Goal: Task Accomplishment & Management: Use online tool/utility

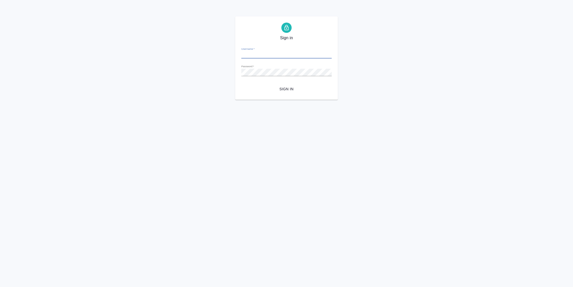
type input "n.vasilyeva@awatera.com"
click at [291, 86] on span "Sign in" at bounding box center [286, 89] width 82 height 6
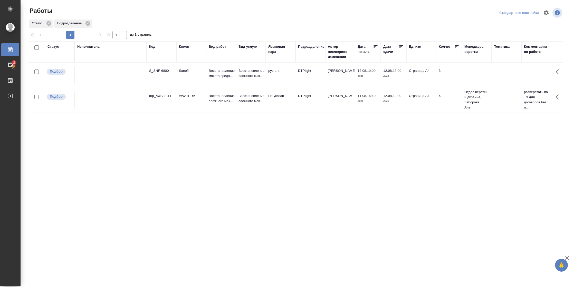
click at [56, 47] on div "Статус" at bounding box center [53, 46] width 12 height 5
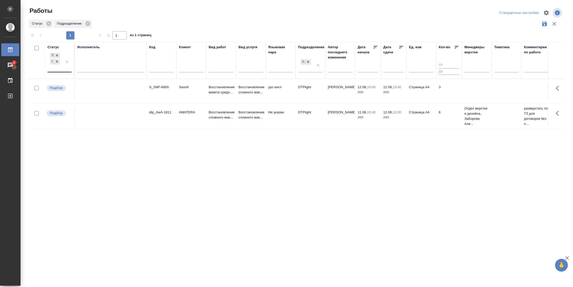
click at [61, 70] on div "Подбор Готов к работе" at bounding box center [54, 62] width 15 height 20
click at [87, 101] on div "В работе" at bounding box center [115, 101] width 77 height 9
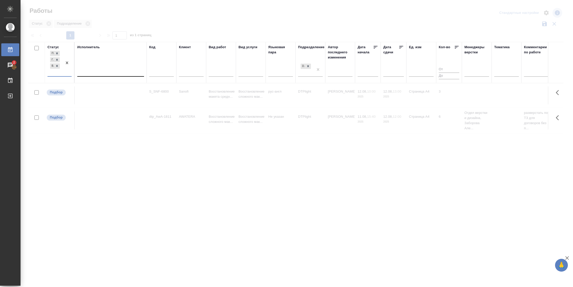
click at [92, 76] on div at bounding box center [110, 72] width 67 height 10
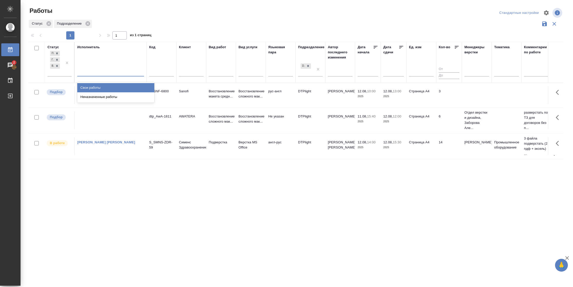
click at [93, 86] on div "Свои работы" at bounding box center [115, 87] width 77 height 9
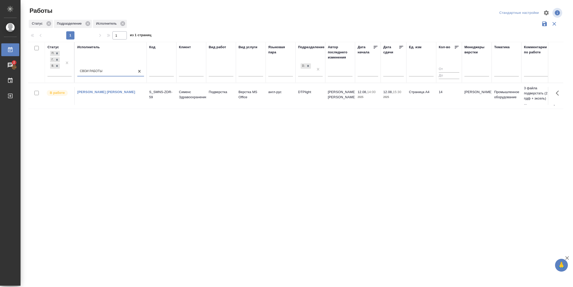
click at [450, 98] on td "14" at bounding box center [449, 96] width 26 height 18
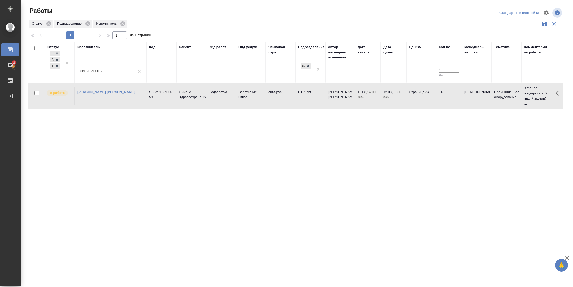
click at [450, 98] on td "14" at bounding box center [449, 96] width 26 height 18
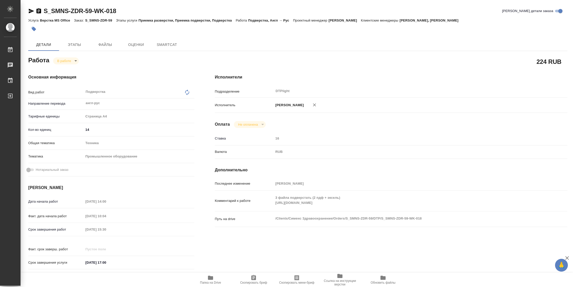
type textarea "x"
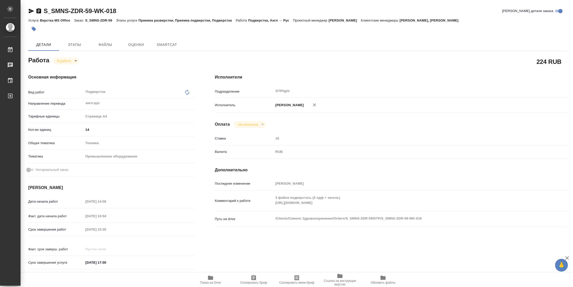
type textarea "x"
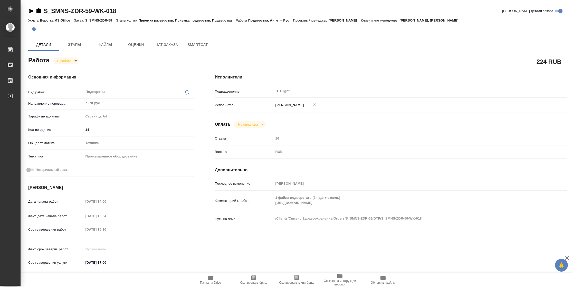
type textarea "x"
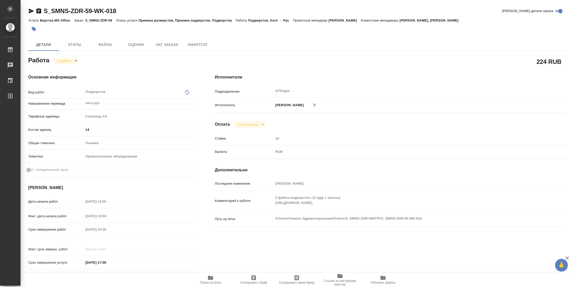
type textarea "x"
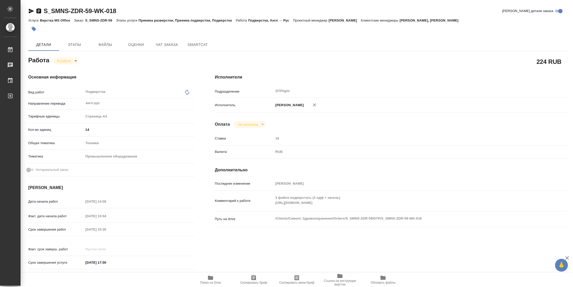
click at [219, 282] on span "Папка на Drive" at bounding box center [210, 283] width 21 height 4
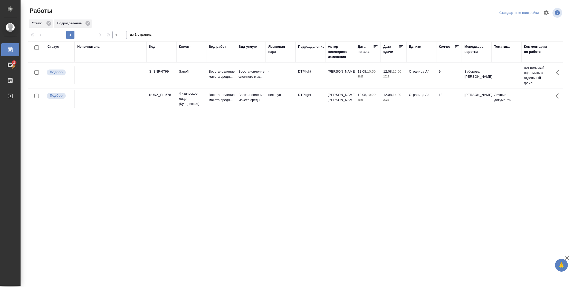
click at [57, 46] on div "Статус" at bounding box center [53, 46] width 12 height 5
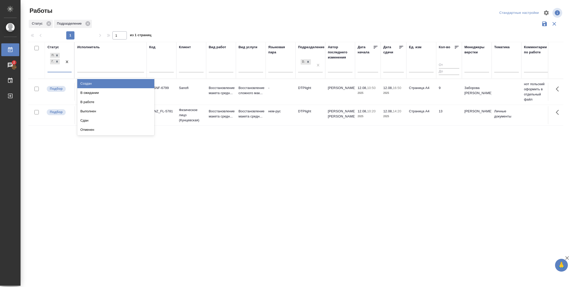
click at [57, 68] on div "Подбор Готов к работе" at bounding box center [54, 62] width 15 height 20
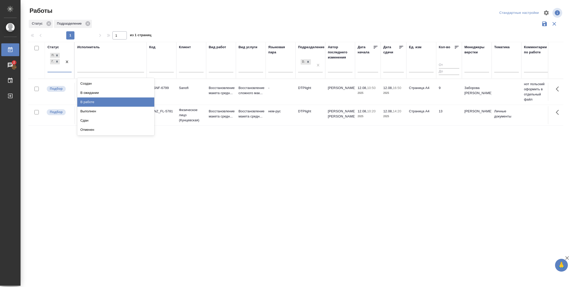
click at [85, 100] on div "В работе" at bounding box center [115, 101] width 77 height 9
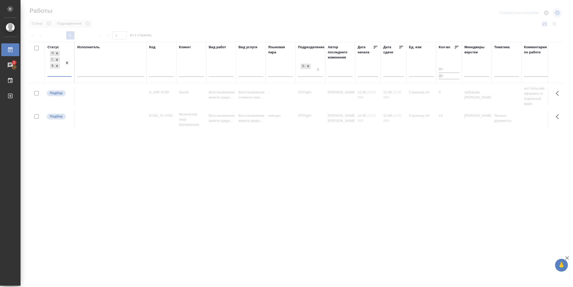
click at [99, 74] on div at bounding box center [110, 71] width 67 height 7
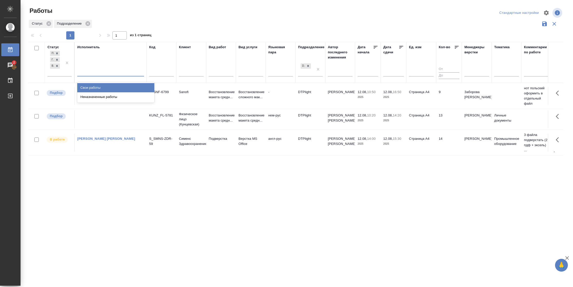
click at [99, 86] on div "Свои работы" at bounding box center [115, 87] width 77 height 9
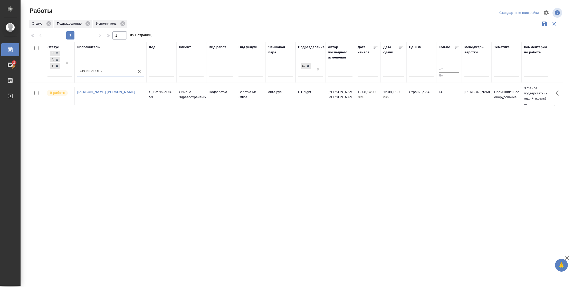
click at [458, 107] on tr "В работе Васильева Наталья Геннадьевна S_SMNS-ZDR-59 Сименс Здравоохранение Под…" at bounding box center [525, 96] width 994 height 26
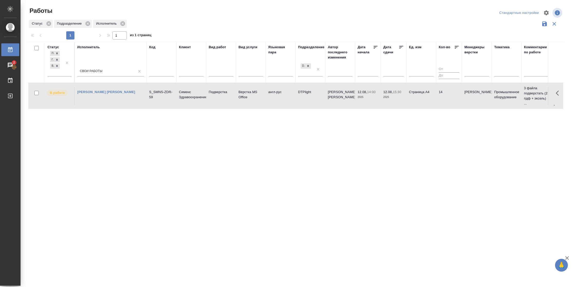
click at [458, 107] on tr "В работе Васильева Наталья Геннадьевна S_SMNS-ZDR-59 Сименс Здравоохранение Под…" at bounding box center [525, 96] width 994 height 26
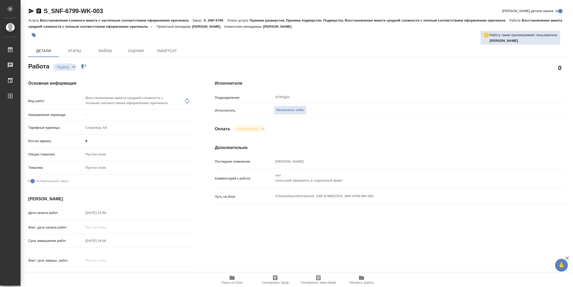
type textarea "x"
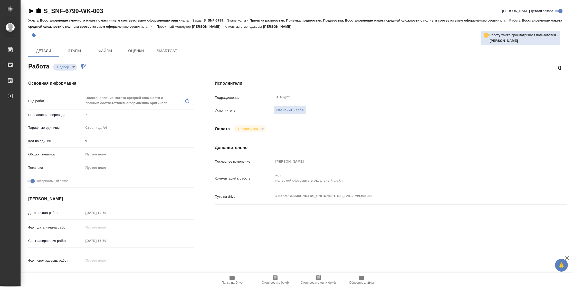
type textarea "x"
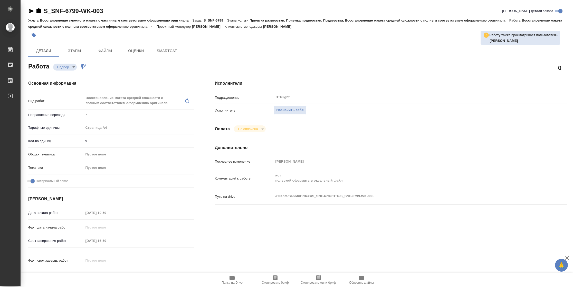
type textarea "x"
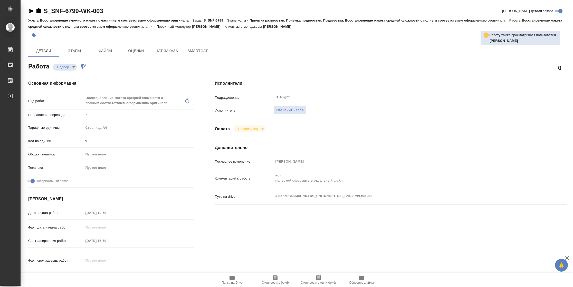
type textarea "x"
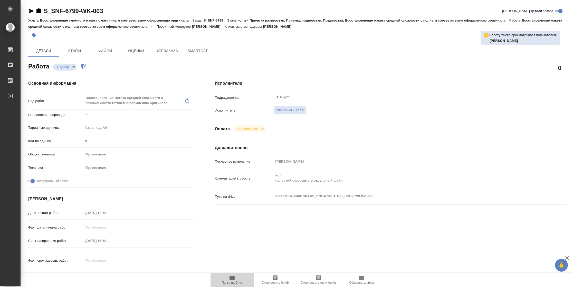
click at [232, 277] on icon "button" at bounding box center [231, 278] width 5 height 4
type textarea "x"
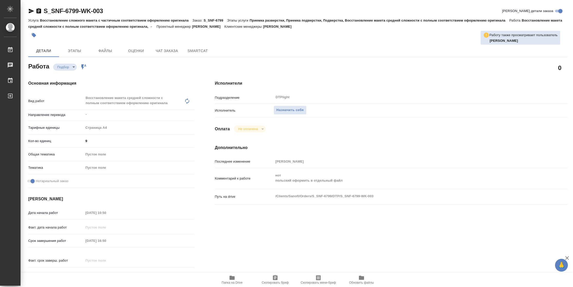
type textarea "x"
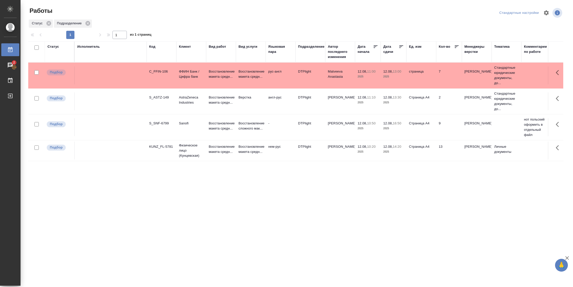
click at [371, 81] on td "12.08, 11:00 2025" at bounding box center [368, 75] width 26 height 18
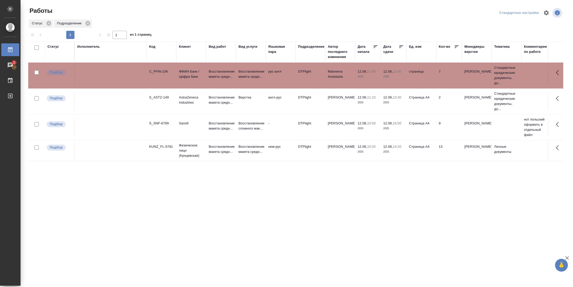
click at [371, 81] on td "12.08, 11:00 2025" at bounding box center [368, 75] width 26 height 18
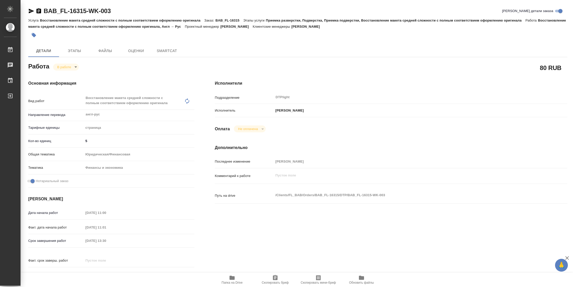
type textarea "x"
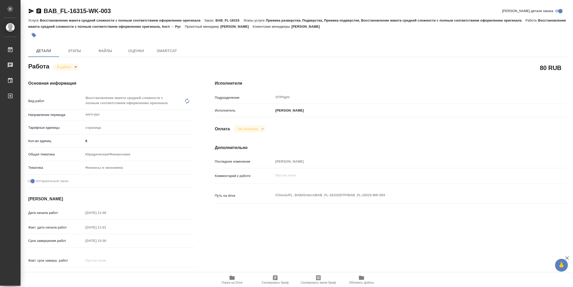
type textarea "x"
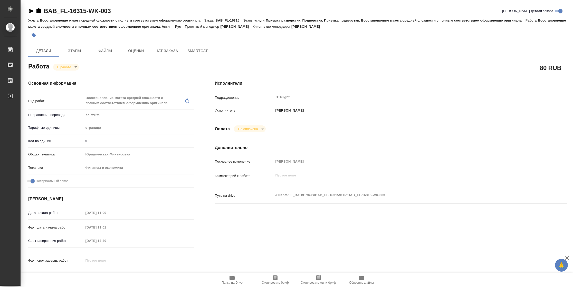
type textarea "x"
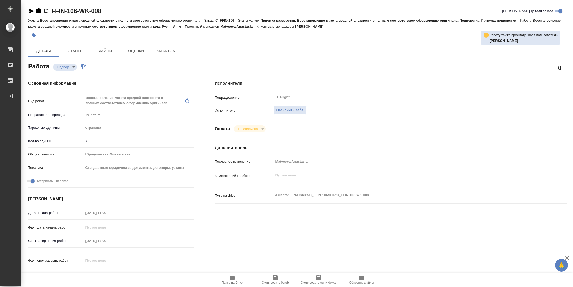
type textarea "x"
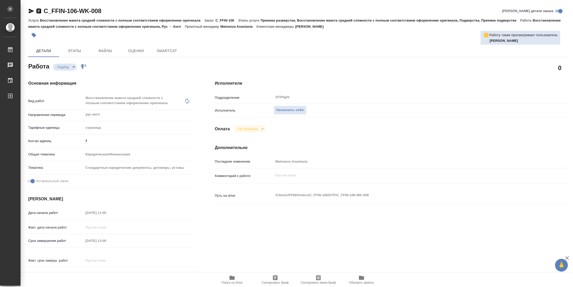
type textarea "x"
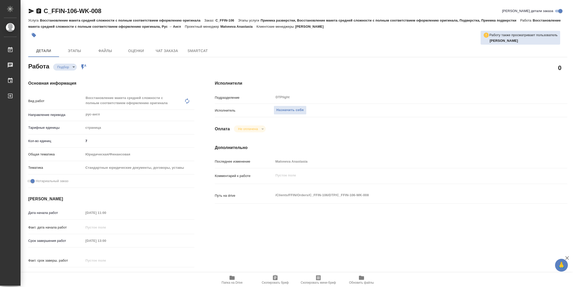
click at [231, 283] on span "Папка на Drive" at bounding box center [231, 283] width 21 height 4
type textarea "x"
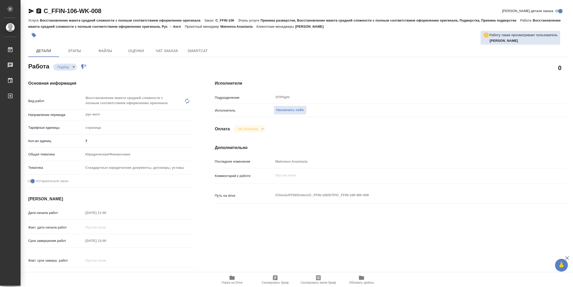
type textarea "x"
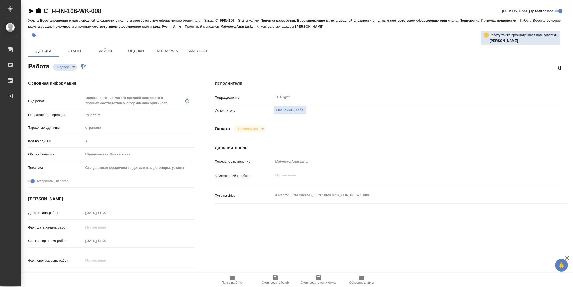
type textarea "x"
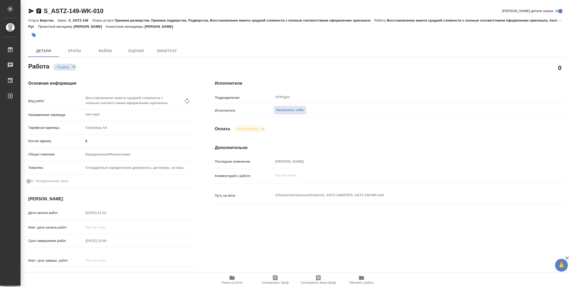
type textarea "x"
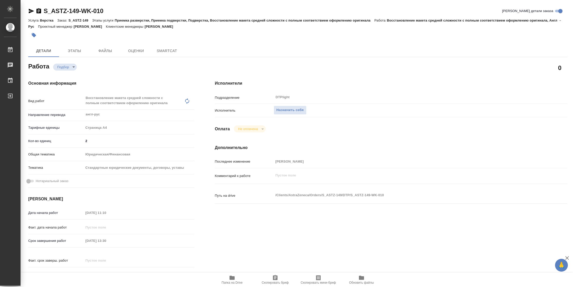
type textarea "x"
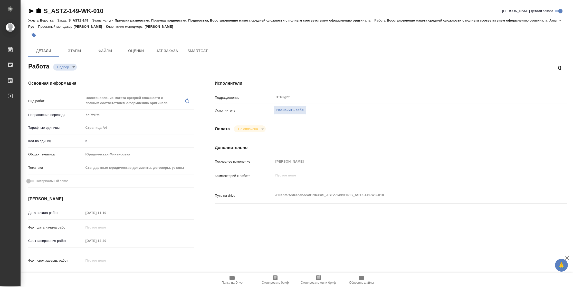
click at [235, 277] on span "Папка на Drive" at bounding box center [231, 280] width 37 height 10
type textarea "x"
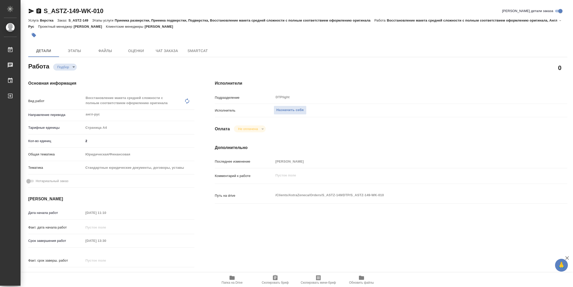
type textarea "x"
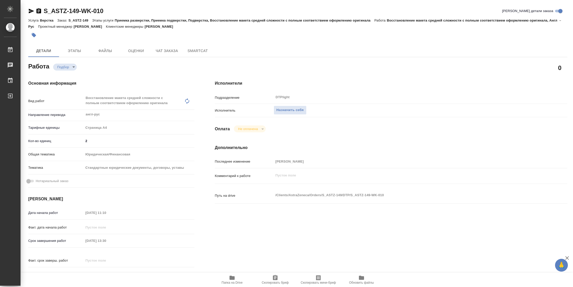
type textarea "x"
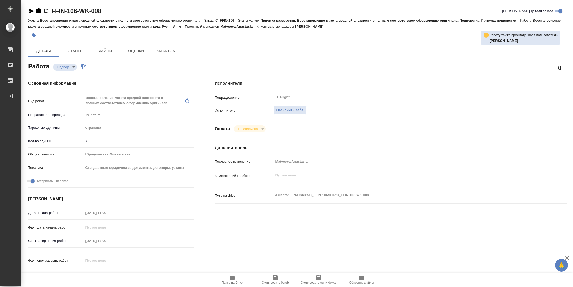
type textarea "x"
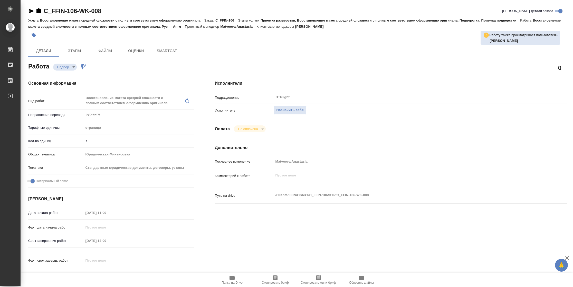
type textarea "x"
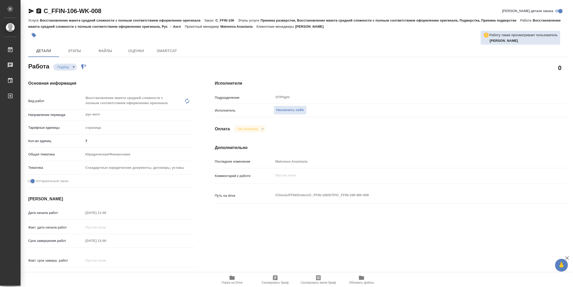
type textarea "x"
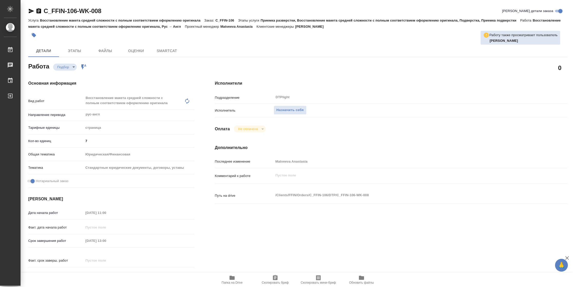
type textarea "x"
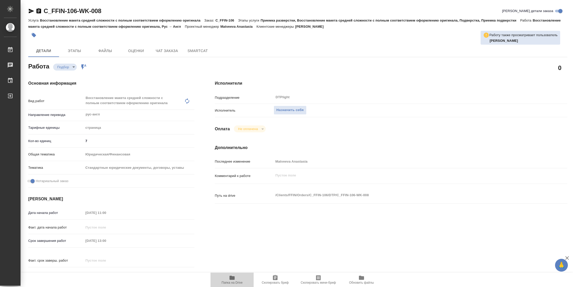
click at [229, 282] on span "Папка на Drive" at bounding box center [231, 283] width 21 height 4
type textarea "x"
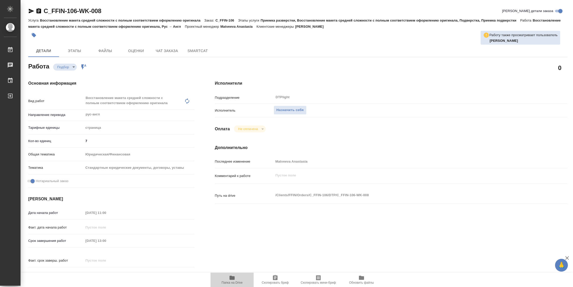
type textarea "x"
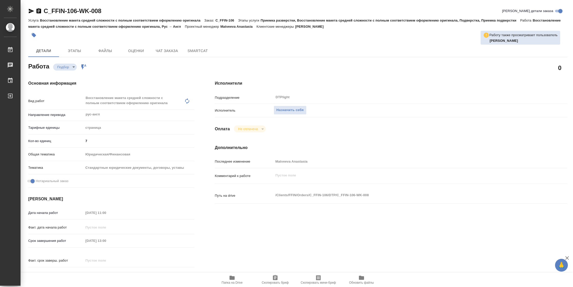
type textarea "x"
